Goal: Information Seeking & Learning: Check status

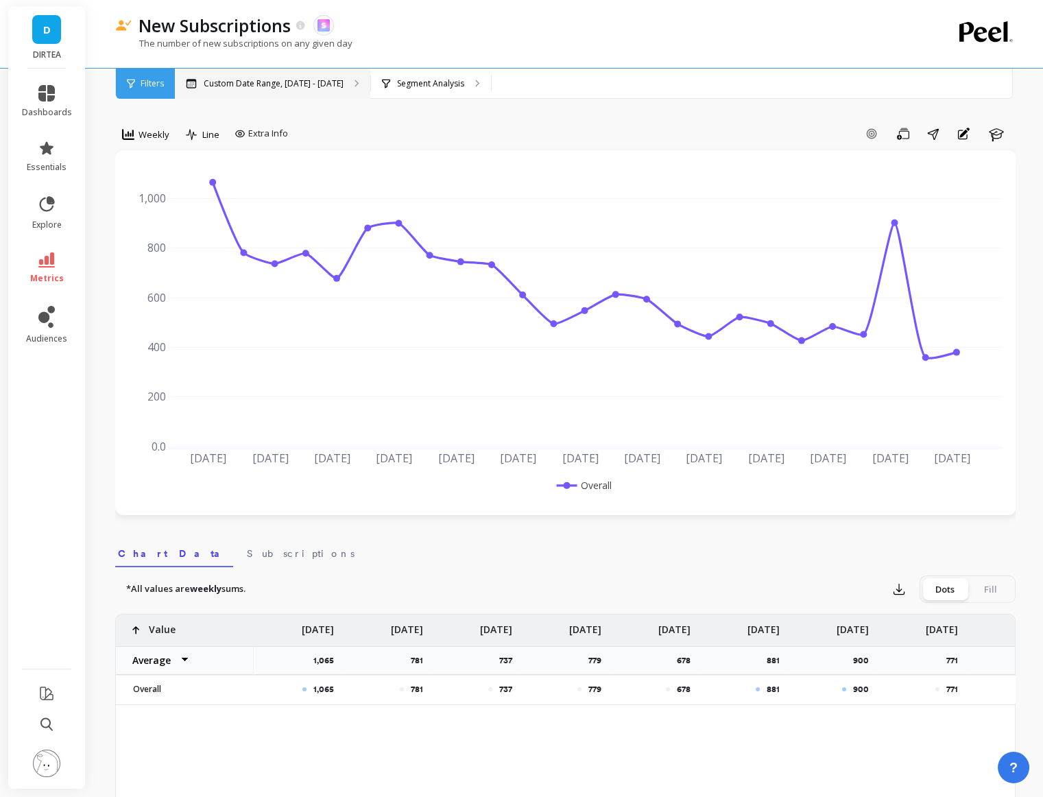
click at [253, 87] on p "Custom Date Range, Mar 1 - Aug 17" at bounding box center [274, 83] width 140 height 11
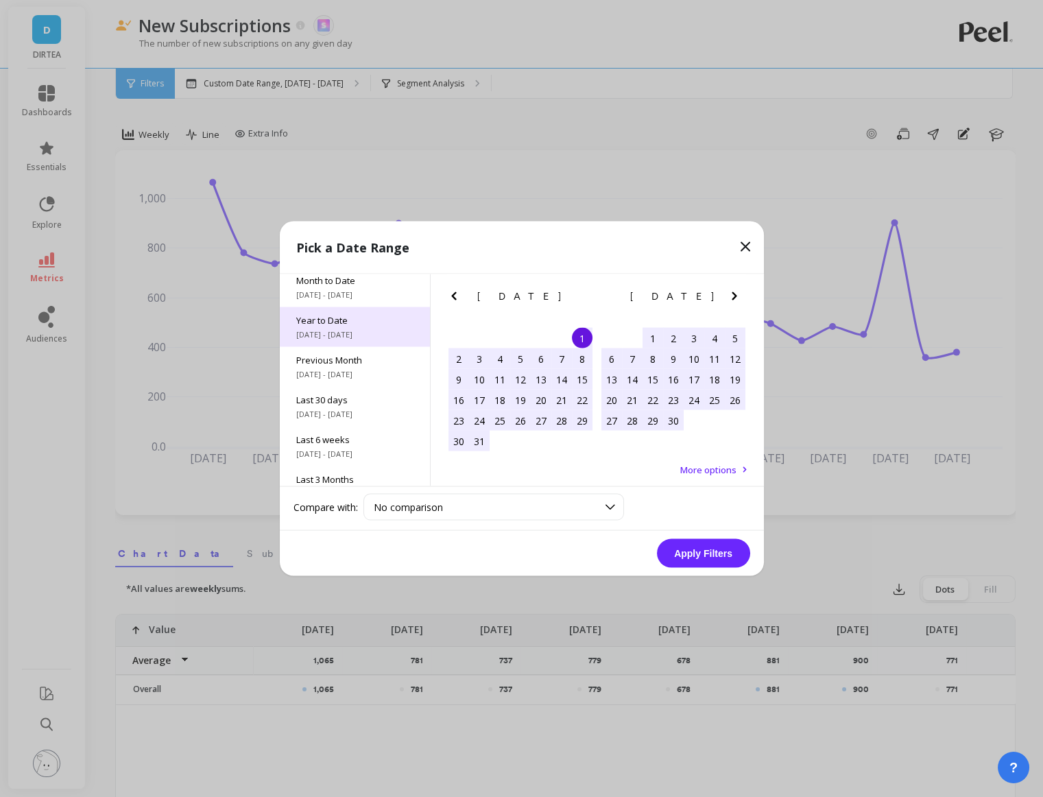
scroll to position [6, 0]
click at [338, 336] on span "1/1/2025 - 8/18/2025" at bounding box center [354, 335] width 117 height 11
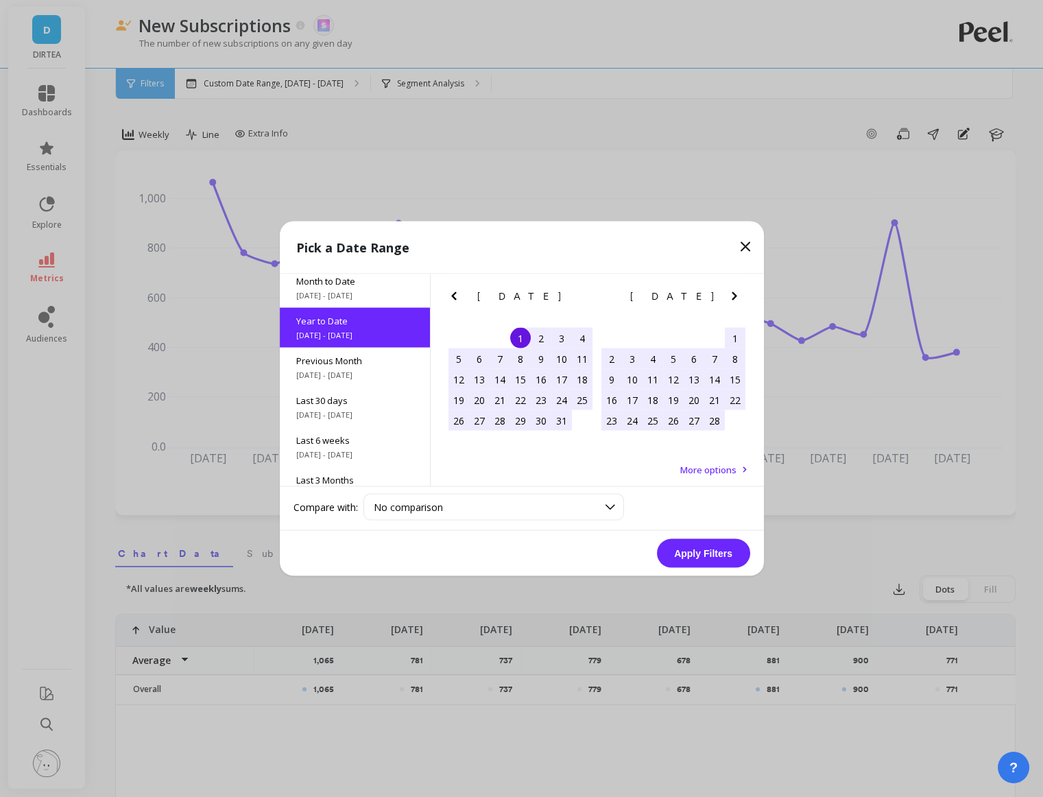
scroll to position [0, 0]
click at [684, 542] on button "Apply Filters" at bounding box center [703, 553] width 93 height 29
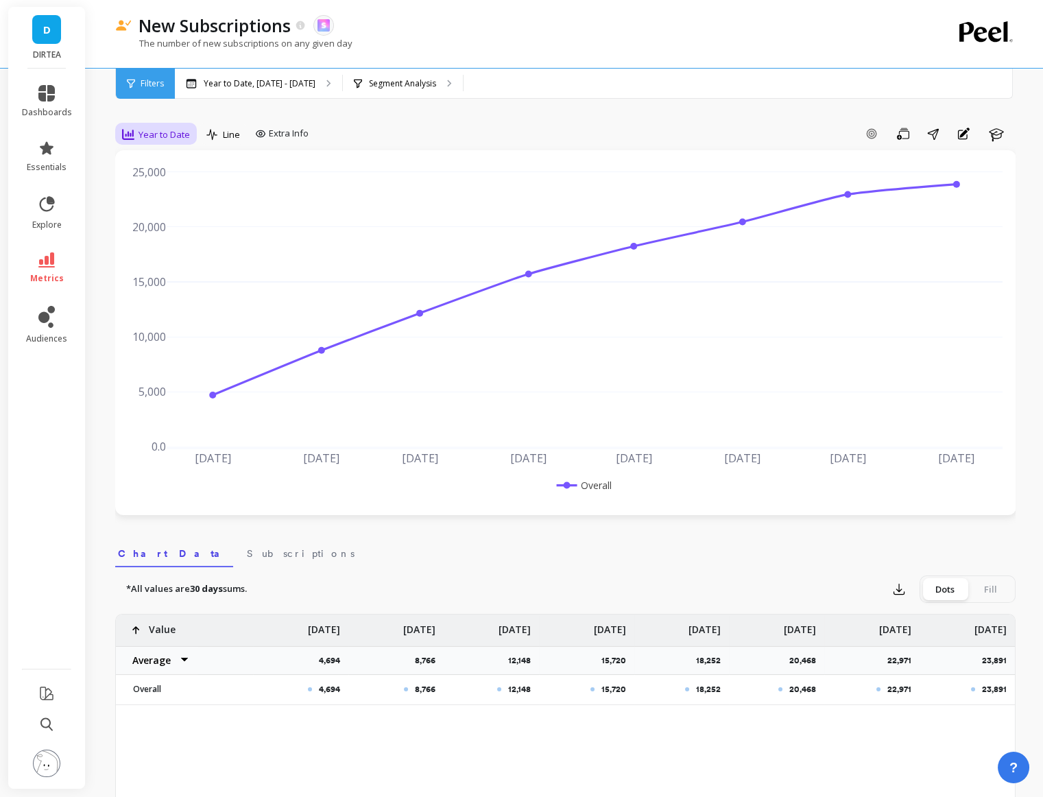
click at [169, 142] on div "Year to Date" at bounding box center [156, 134] width 68 height 16
click at [176, 213] on div "Weekly" at bounding box center [166, 217] width 78 height 13
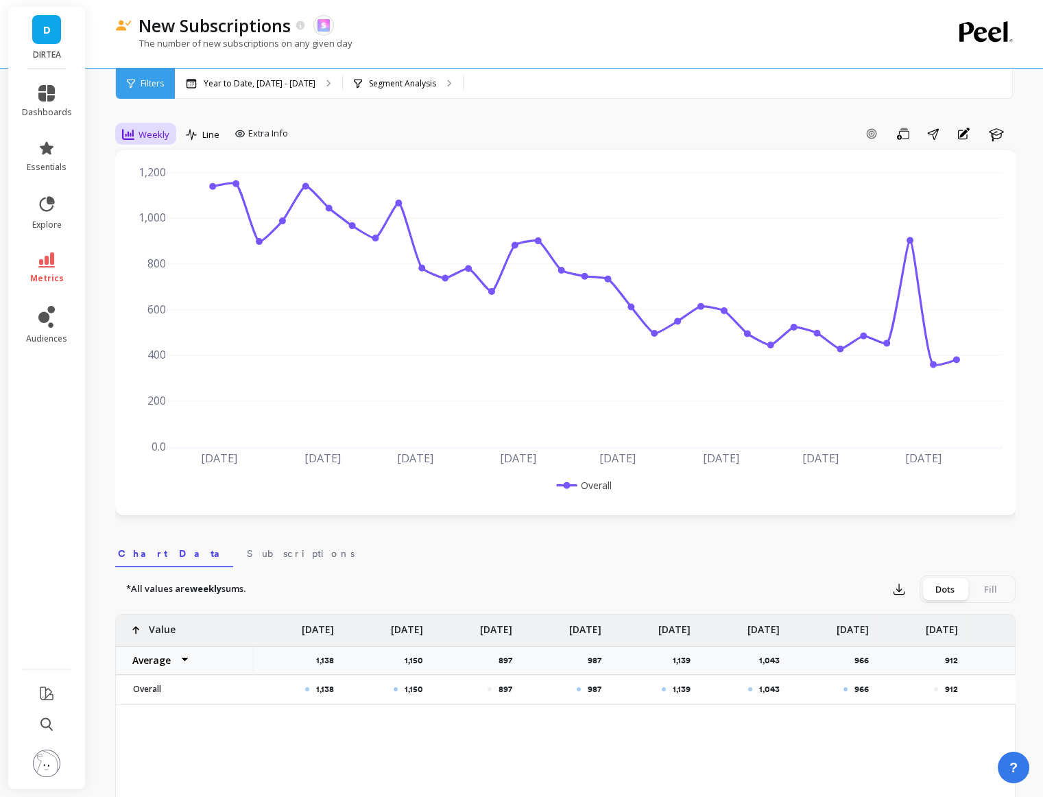
click at [140, 139] on span "Weekly" at bounding box center [154, 134] width 31 height 13
click at [172, 193] on div "Daily" at bounding box center [166, 191] width 78 height 13
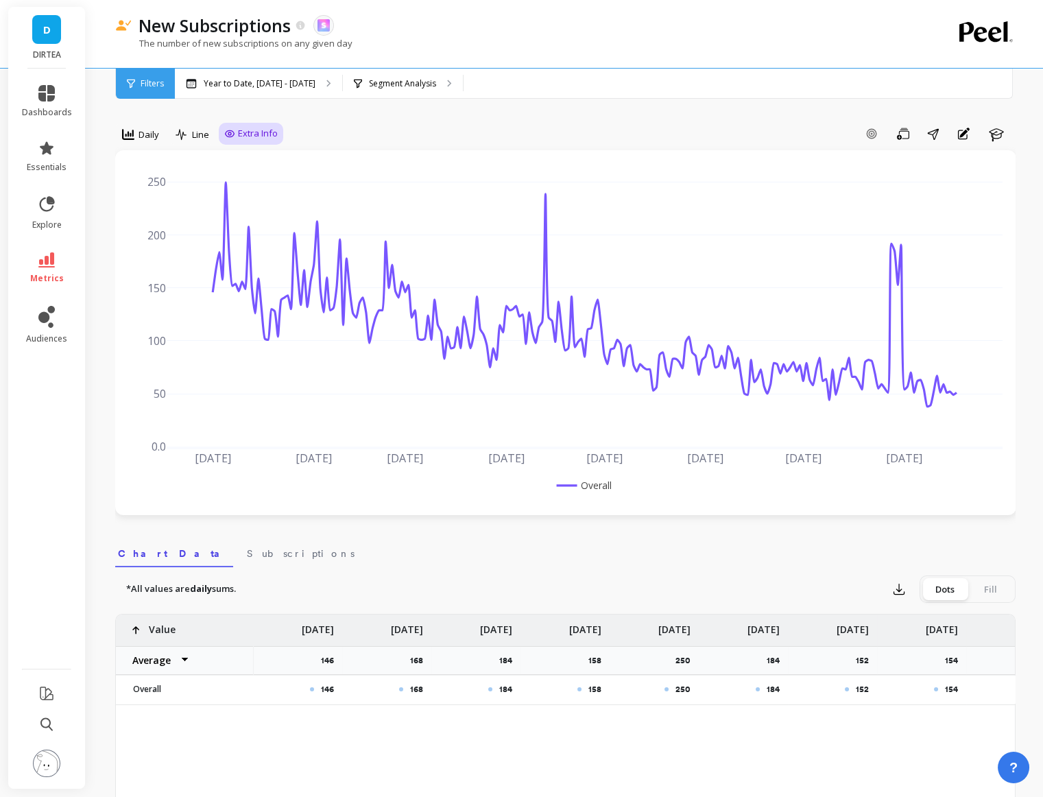
click at [247, 141] on div "Extra Info" at bounding box center [251, 134] width 64 height 22
click at [252, 152] on div "Jan 2025 Feb 2025 Mar 2025 Apr 2025 May 2025 Jun 2025 Jul 2025 Aug 2025 0.0 50 …" at bounding box center [565, 332] width 901 height 365
click at [250, 137] on span "Extra Info" at bounding box center [258, 134] width 40 height 14
click at [265, 217] on input "Values" at bounding box center [255, 214] width 48 height 14
checkbox input "true"
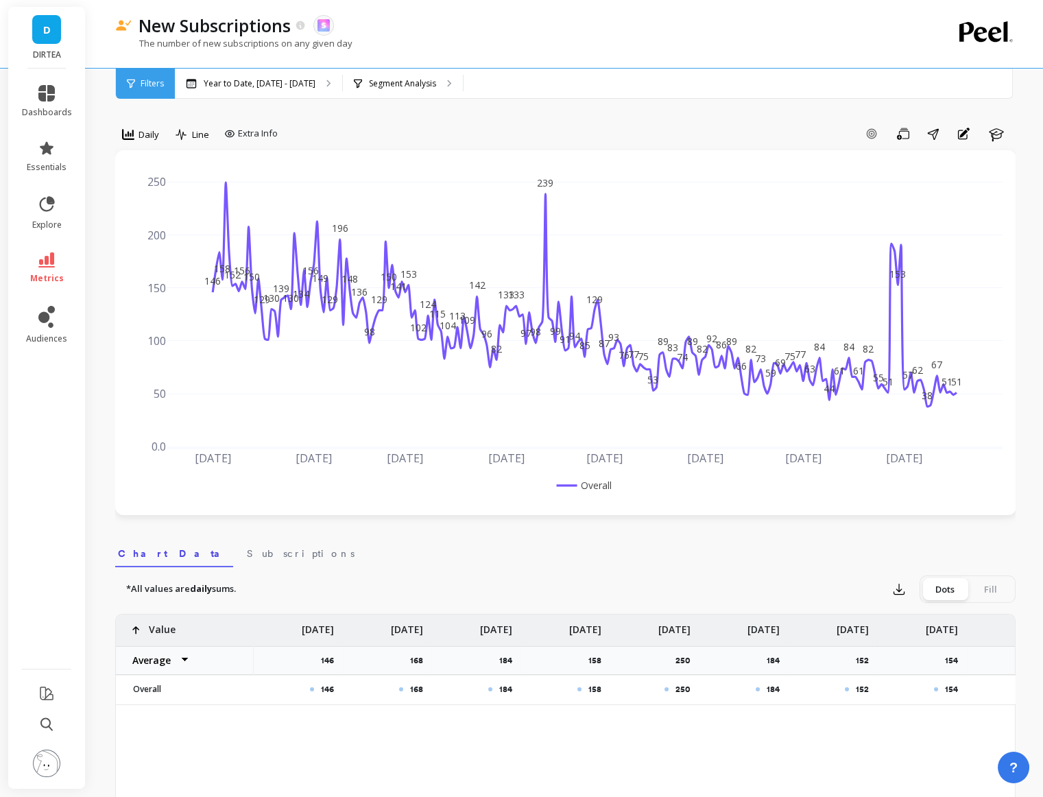
click at [349, 115] on div "option Daily, selected. Daily Line Extra Info Add Goal Save Share Annotations L…" at bounding box center [565, 786] width 901 height 1463
